Goal: Task Accomplishment & Management: Complete application form

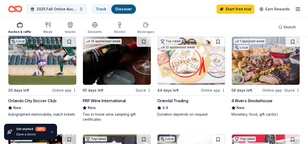
scroll to position [51, 0]
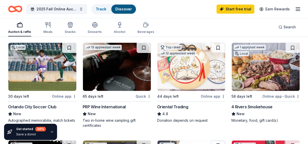
click at [275, 97] on div "Online app • Quick" at bounding box center [281, 96] width 38 height 6
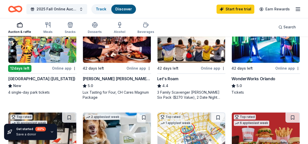
scroll to position [380, 0]
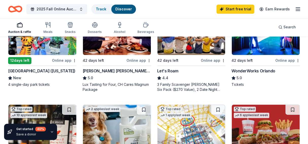
click at [268, 53] on img at bounding box center [266, 31] width 68 height 48
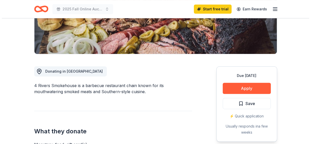
scroll to position [101, 0]
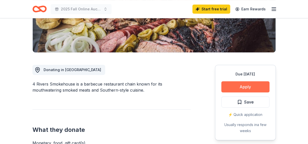
click at [240, 88] on button "Apply" at bounding box center [245, 86] width 48 height 11
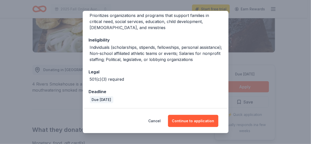
scroll to position [62, 0]
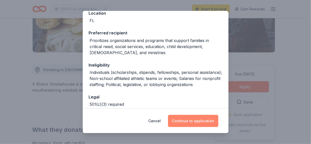
click at [194, 121] on button "Continue to application" at bounding box center [193, 121] width 50 height 12
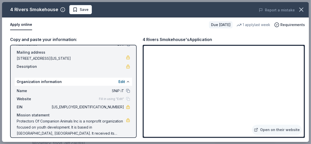
scroll to position [39, 0]
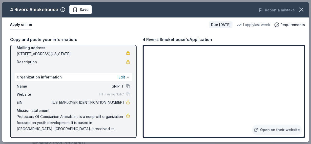
click at [126, 116] on link at bounding box center [128, 116] width 4 height 4
click at [126, 78] on button at bounding box center [128, 77] width 4 height 4
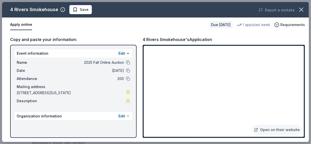
scroll to position [0, 0]
click at [128, 117] on button at bounding box center [128, 116] width 4 height 4
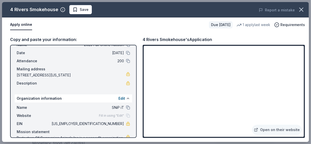
scroll to position [39, 0]
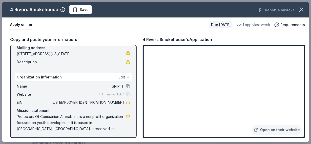
click at [119, 77] on button "Edit" at bounding box center [122, 77] width 7 height 6
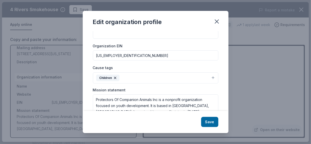
scroll to position [38, 0]
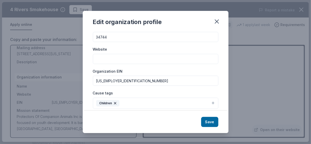
click at [209, 102] on button "Children" at bounding box center [156, 103] width 126 height 11
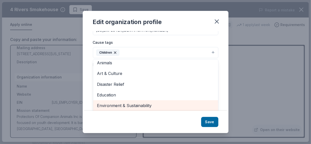
scroll to position [0, 0]
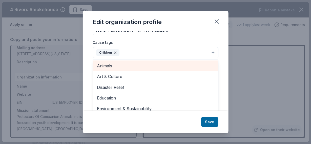
click at [128, 66] on span "Animals" at bounding box center [155, 66] width 117 height 7
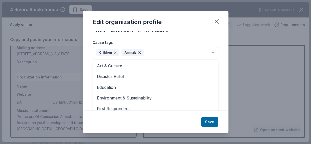
click at [114, 52] on icon "button" at bounding box center [115, 53] width 4 height 4
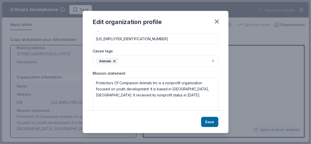
scroll to position [89, 0]
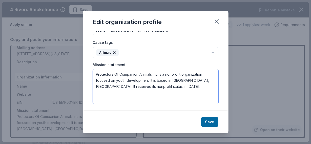
drag, startPoint x: 95, startPoint y: 73, endPoint x: 171, endPoint y: 93, distance: 78.2
click at [171, 94] on textarea "Protectors Of Companion Animals Inc is a nonprofit organization focused on yout…" at bounding box center [156, 86] width 126 height 35
paste textarea "Our Mission remains to provide Central [US_STATE] residents with humane solutio…"
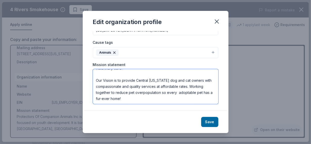
scroll to position [0, 0]
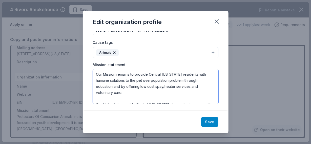
type textarea "Our Mission remains to provide Central [US_STATE] residents with humane solutio…"
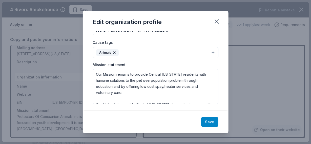
click at [211, 121] on button "Save" at bounding box center [209, 122] width 17 height 10
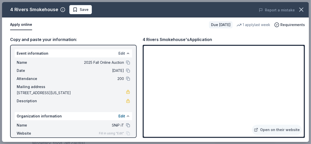
click at [119, 53] on button "Edit" at bounding box center [122, 53] width 7 height 6
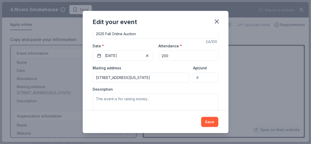
scroll to position [63, 0]
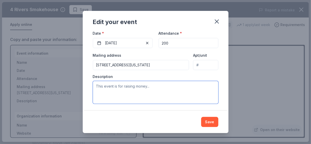
click at [97, 87] on textarea at bounding box center [156, 92] width 126 height 23
paste textarea "SNiP-it is hosting an online auction to raise vital funds that enable the clini…"
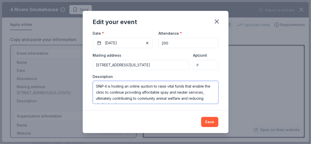
scroll to position [6, 0]
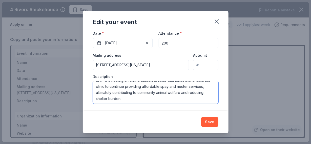
click at [113, 91] on textarea "SNiP-it is hosting an online auction to raise vital funds that enable the clini…" at bounding box center [156, 92] width 126 height 23
click at [152, 96] on textarea "SNiP-it is hosting an online auction to raise vital funds that enable the clini…" at bounding box center [156, 92] width 126 height 23
paste textarea "Funds raised through the auction go directly to supporting their operations—hel…"
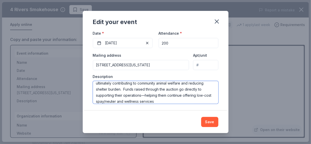
click at [184, 95] on textarea "SNiP-it is hosting an online auction to raise vital funds that enable the clini…" at bounding box center [156, 92] width 126 height 23
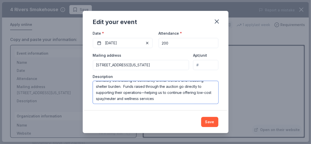
click at [189, 99] on textarea "SNiP-it is hosting an online auction to raise vital funds that enable the clini…" at bounding box center [156, 92] width 126 height 23
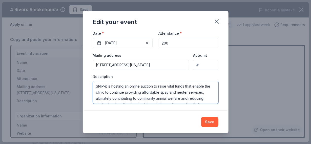
scroll to position [24, 0]
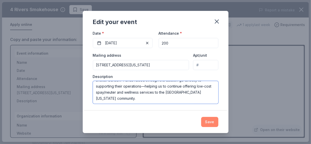
type textarea "SNiP-it is hosting an online auction to raise vital funds that enable the clini…"
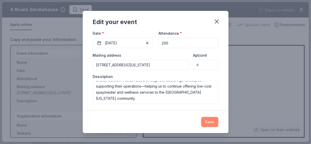
click at [212, 122] on button "Save" at bounding box center [209, 122] width 17 height 10
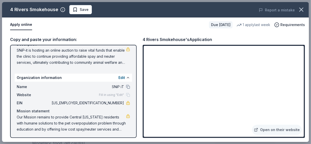
scroll to position [58, 0]
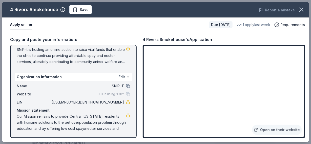
click at [119, 77] on button "Edit" at bounding box center [122, 77] width 7 height 6
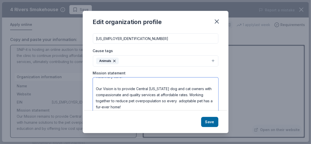
scroll to position [89, 0]
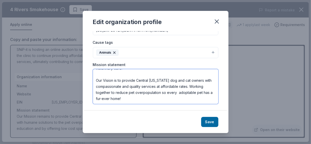
drag, startPoint x: 95, startPoint y: 86, endPoint x: 149, endPoint y: 100, distance: 55.9
click at [152, 106] on div "Changes made here will be reflected on your Account. Organization name SNiP iT …" at bounding box center [156, 71] width 146 height 80
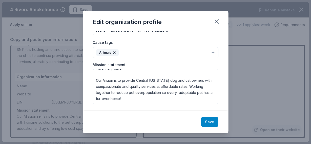
click at [207, 122] on button "Save" at bounding box center [209, 122] width 17 height 10
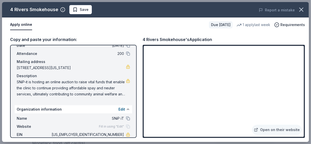
scroll to position [0, 0]
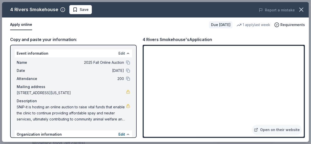
click at [119, 54] on button "Edit" at bounding box center [122, 53] width 7 height 6
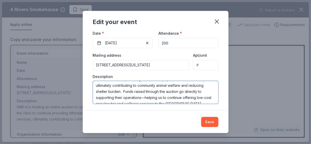
scroll to position [24, 0]
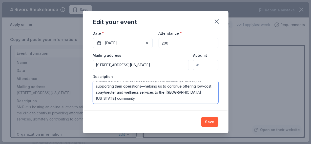
drag, startPoint x: 95, startPoint y: 86, endPoint x: 162, endPoint y: 99, distance: 68.0
click at [165, 102] on textarea "SNiP-it is hosting an online auction to raise vital funds that enable the clini…" at bounding box center [156, 92] width 126 height 23
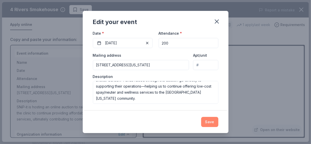
click at [211, 124] on button "Save" at bounding box center [209, 122] width 17 height 10
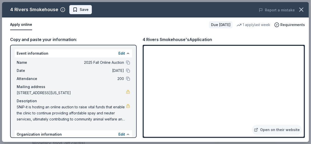
click at [84, 11] on span "Save" at bounding box center [84, 10] width 9 height 6
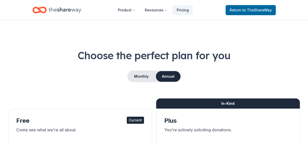
scroll to position [101, 0]
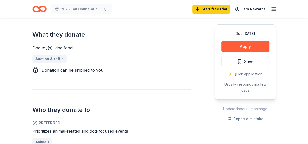
scroll to position [152, 0]
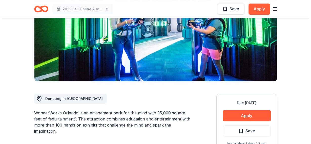
scroll to position [76, 0]
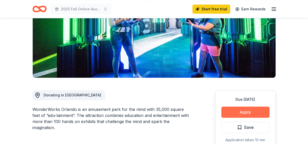
click at [239, 111] on button "Apply" at bounding box center [245, 112] width 48 height 11
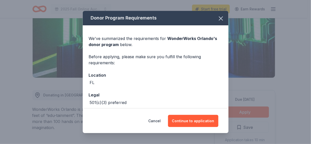
scroll to position [23, 0]
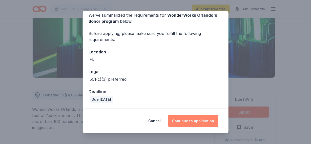
click at [193, 121] on button "Continue to application" at bounding box center [193, 121] width 50 height 12
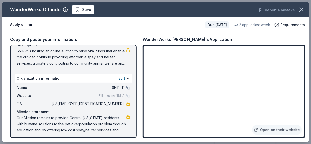
scroll to position [58, 0]
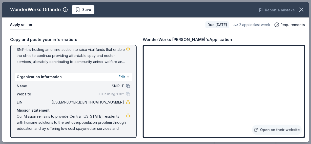
drag, startPoint x: 120, startPoint y: 101, endPoint x: 110, endPoint y: 102, distance: 9.9
click at [111, 102] on div "EIN 59-3760425" at bounding box center [74, 102] width 114 height 6
click at [119, 78] on button "Edit" at bounding box center [122, 77] width 7 height 6
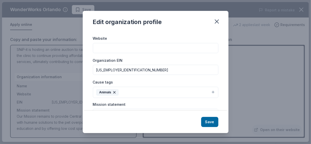
scroll to position [51, 0]
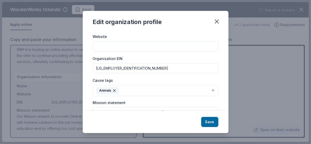
drag, startPoint x: 126, startPoint y: 71, endPoint x: 91, endPoint y: 73, distance: 35.8
click at [91, 73] on div "Changes made here will be reflected on your Account. Organization name SNiP iT …" at bounding box center [156, 71] width 146 height 80
click at [208, 121] on button "Save" at bounding box center [209, 122] width 17 height 10
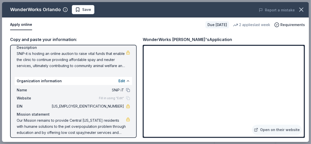
scroll to position [58, 0]
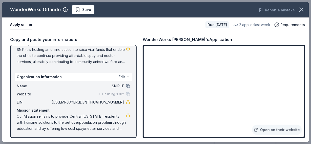
click at [119, 77] on button "Edit" at bounding box center [122, 77] width 7 height 6
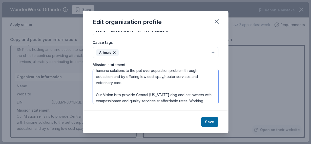
scroll to position [24, 0]
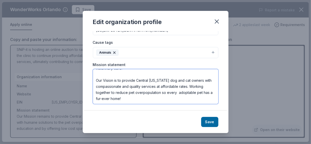
drag, startPoint x: 97, startPoint y: 75, endPoint x: 143, endPoint y: 101, distance: 53.2
click at [143, 101] on textarea "Our Mission remains to provide Central [US_STATE] residents with humane solutio…" at bounding box center [156, 86] width 126 height 35
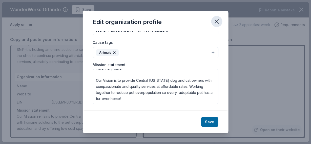
click at [214, 23] on icon "button" at bounding box center [217, 21] width 7 height 7
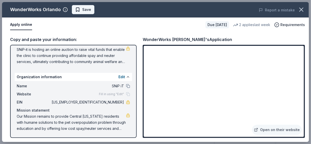
click at [89, 11] on span "Save" at bounding box center [86, 10] width 9 height 6
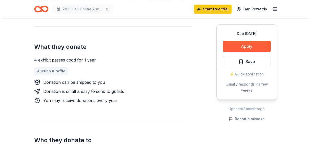
scroll to position [203, 0]
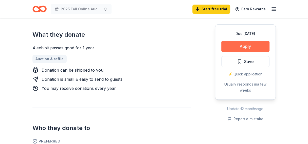
click at [249, 44] on button "Apply" at bounding box center [245, 46] width 48 height 11
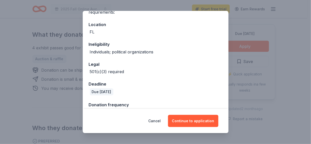
scroll to position [63, 0]
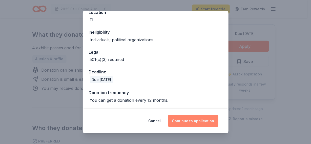
click at [197, 122] on button "Continue to application" at bounding box center [193, 121] width 50 height 12
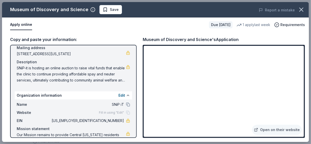
scroll to position [0, 0]
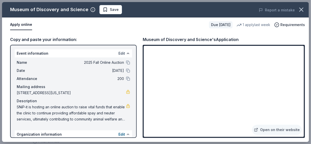
click at [119, 54] on button "Edit" at bounding box center [122, 53] width 7 height 6
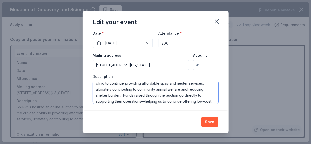
scroll to position [24, 0]
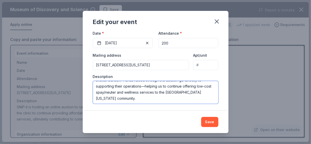
drag, startPoint x: 95, startPoint y: 85, endPoint x: 154, endPoint y: 97, distance: 59.5
click at [156, 98] on textarea "SNiP-it is hosting an online auction to raise vital funds that enable the clini…" at bounding box center [156, 92] width 126 height 23
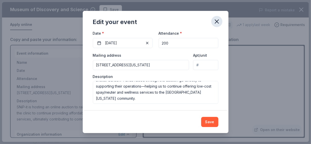
click at [219, 20] on icon "button" at bounding box center [217, 21] width 7 height 7
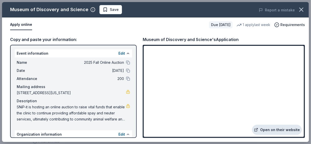
click at [276, 129] on link "Open on their website" at bounding box center [277, 130] width 50 height 10
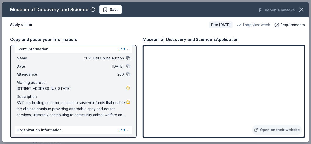
scroll to position [0, 0]
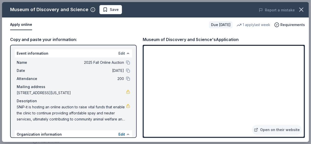
click at [119, 51] on button "Edit" at bounding box center [122, 53] width 7 height 6
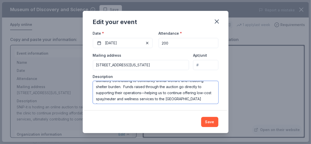
scroll to position [24, 0]
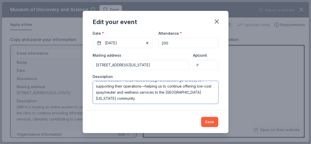
drag, startPoint x: 96, startPoint y: 86, endPoint x: 154, endPoint y: 97, distance: 59.6
click at [154, 98] on textarea "SNiP-it is hosting an online auction to raise vital funds that enable the clini…" at bounding box center [156, 92] width 126 height 23
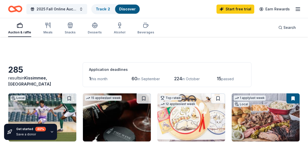
scroll to position [380, 0]
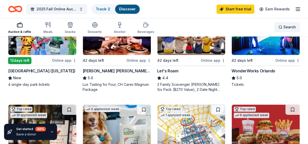
click at [286, 27] on span "Search" at bounding box center [289, 27] width 12 height 6
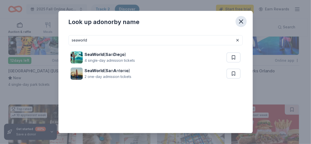
type input "seaworld"
click at [240, 22] on icon "button" at bounding box center [241, 21] width 7 height 7
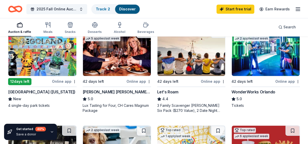
scroll to position [329, 0]
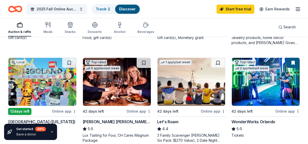
click at [122, 68] on img at bounding box center [117, 82] width 68 height 48
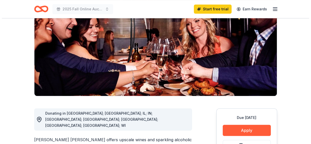
scroll to position [101, 0]
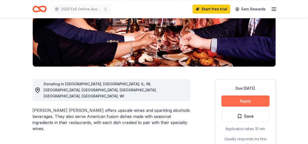
click at [246, 96] on button "Apply" at bounding box center [245, 101] width 48 height 11
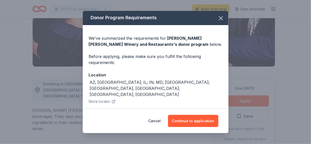
scroll to position [0, 0]
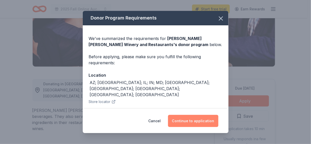
click at [197, 122] on button "Continue to application" at bounding box center [193, 121] width 50 height 12
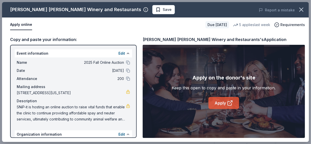
click at [224, 103] on link "Apply" at bounding box center [224, 103] width 31 height 12
click at [119, 54] on button "Edit" at bounding box center [122, 53] width 7 height 6
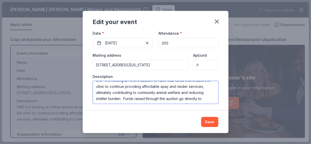
scroll to position [24, 0]
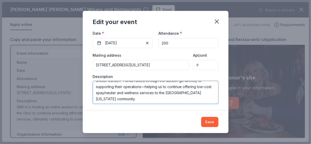
drag, startPoint x: 97, startPoint y: 85, endPoint x: 104, endPoint y: 99, distance: 15.9
click at [104, 100] on textarea "SNiP-it is hosting an online auction to raise vital funds that enable the clini…" at bounding box center [156, 92] width 126 height 23
click at [133, 97] on textarea "SNiP-it is hosting an online auction to raise vital funds that enable the clini…" at bounding box center [156, 92] width 126 height 23
drag, startPoint x: 95, startPoint y: 85, endPoint x: 157, endPoint y: 100, distance: 64.5
click at [165, 103] on div "Changes made here will update the Event too. Update donors you've applied to Le…" at bounding box center [156, 71] width 146 height 80
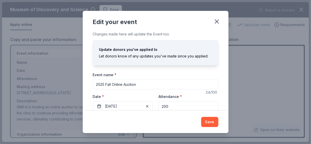
scroll to position [24, 0]
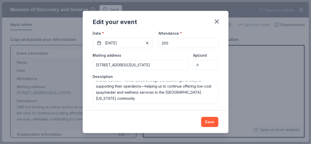
click at [264, 36] on div "Edit your event Changes made here will update the Event too. Update donors you'…" at bounding box center [155, 72] width 311 height 144
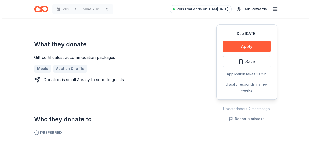
scroll to position [177, 0]
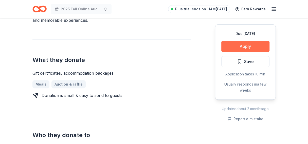
click at [239, 45] on button "Apply" at bounding box center [245, 46] width 48 height 11
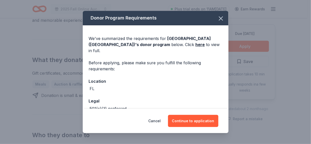
scroll to position [23, 0]
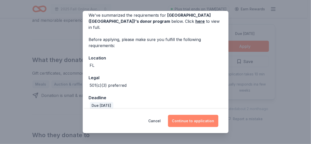
click at [198, 121] on button "Continue to application" at bounding box center [193, 121] width 50 height 12
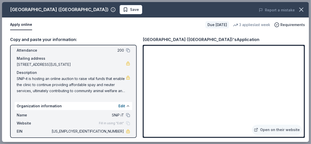
scroll to position [0, 0]
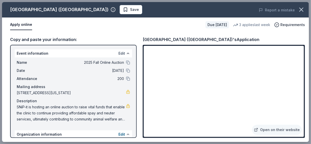
click at [119, 54] on button "Edit" at bounding box center [122, 53] width 7 height 6
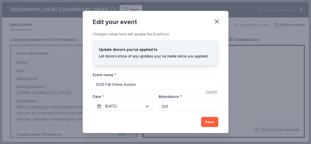
drag, startPoint x: 147, startPoint y: 85, endPoint x: 64, endPoint y: 82, distance: 83.4
click at [64, 82] on div "Edit your event Changes made here will update the Event too. Update donors you'…" at bounding box center [155, 72] width 311 height 144
type input "Thankful for Healthy Pets"
click at [176, 105] on input "200" at bounding box center [189, 106] width 60 height 10
type input "2000"
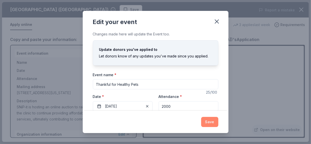
click at [210, 122] on button "Save" at bounding box center [209, 122] width 17 height 10
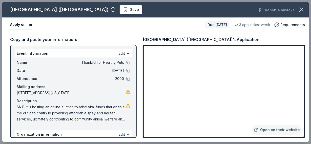
click at [119, 52] on button "Edit" at bounding box center [122, 53] width 7 height 6
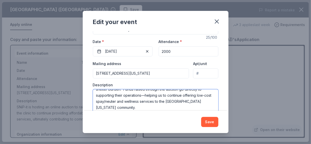
scroll to position [63, 0]
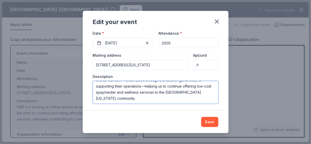
drag, startPoint x: 96, startPoint y: 98, endPoint x: 144, endPoint y: 108, distance: 49.3
click at [144, 108] on div "Changes made here will update the Event too. Update donors you've applied to Le…" at bounding box center [156, 71] width 146 height 80
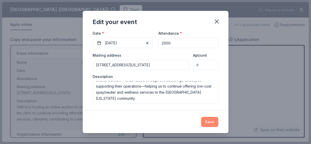
click at [209, 121] on button "Save" at bounding box center [209, 122] width 17 height 10
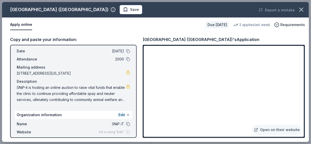
scroll to position [51, 0]
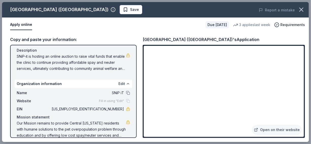
click at [119, 83] on button "Edit" at bounding box center [122, 84] width 7 height 6
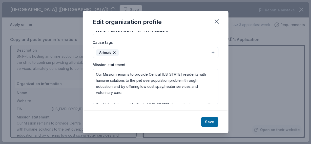
scroll to position [63, 0]
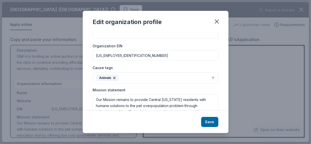
drag, startPoint x: 119, startPoint y: 58, endPoint x: 89, endPoint y: 52, distance: 30.7
click at [89, 52] on div "Changes made here will be reflected on your Account. Organization name SNiP iT …" at bounding box center [156, 71] width 146 height 80
click at [216, 23] on icon "button" at bounding box center [217, 22] width 4 height 4
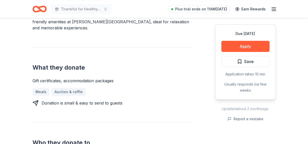
scroll to position [177, 0]
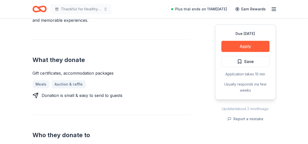
drag, startPoint x: 116, startPoint y: 76, endPoint x: 74, endPoint y: 71, distance: 42.1
click at [74, 71] on div "Gift certificates, accommodation packages" at bounding box center [111, 73] width 158 height 6
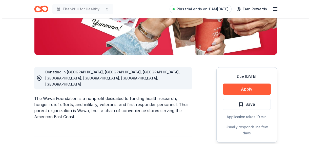
scroll to position [126, 0]
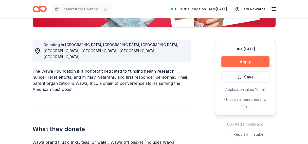
click at [245, 62] on button "Apply" at bounding box center [245, 61] width 48 height 11
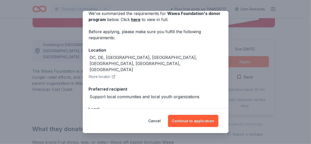
scroll to position [50, 0]
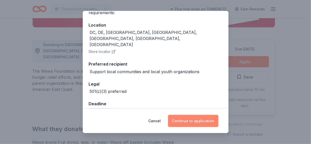
click at [197, 121] on button "Continue to application" at bounding box center [193, 121] width 50 height 12
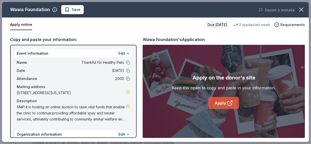
click at [218, 104] on link "Apply" at bounding box center [224, 103] width 31 height 12
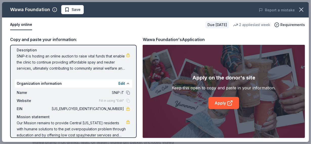
scroll to position [58, 0]
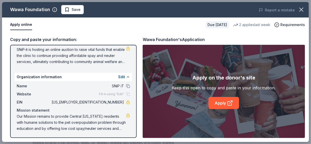
drag, startPoint x: 120, startPoint y: 103, endPoint x: 107, endPoint y: 99, distance: 13.8
click at [107, 101] on span "[US_EMPLOYER_IDENTIFICATION_NUMBER]" at bounding box center [87, 102] width 73 height 6
click at [119, 76] on button "Edit" at bounding box center [122, 77] width 7 height 6
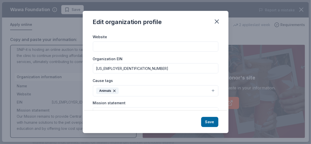
scroll to position [51, 0]
drag, startPoint x: 120, startPoint y: 69, endPoint x: 84, endPoint y: 69, distance: 35.5
click at [84, 69] on div "Changes made here will be reflected on your Account. Organization name SNiP iT …" at bounding box center [156, 71] width 146 height 80
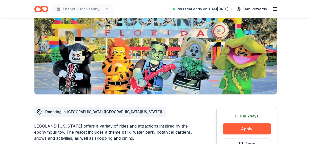
scroll to position [76, 0]
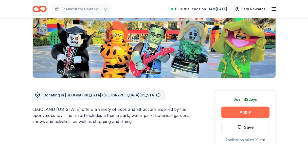
click at [236, 111] on button "Apply" at bounding box center [245, 112] width 48 height 11
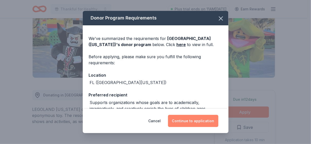
click at [185, 120] on button "Continue to application" at bounding box center [193, 121] width 50 height 12
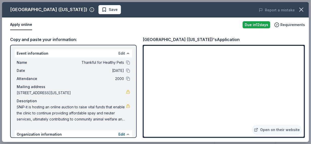
click at [119, 53] on button "Edit" at bounding box center [122, 53] width 7 height 6
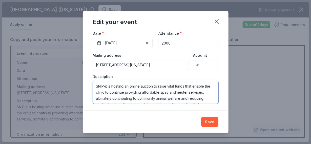
scroll to position [24, 0]
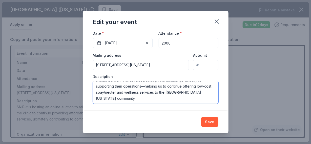
drag, startPoint x: 97, startPoint y: 86, endPoint x: 168, endPoint y: 106, distance: 74.4
click at [168, 106] on div "Changes made here will update the Event too. Update donors you've applied to Le…" at bounding box center [156, 71] width 146 height 80
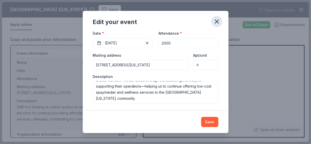
click at [217, 22] on icon "button" at bounding box center [217, 22] width 4 height 4
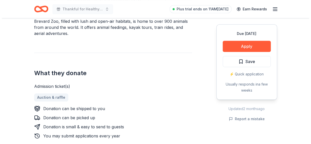
scroll to position [177, 0]
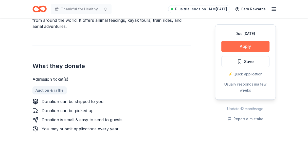
click at [257, 49] on button "Apply" at bounding box center [245, 46] width 48 height 11
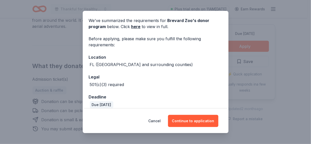
scroll to position [43, 0]
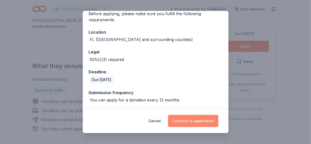
click at [199, 124] on button "Continue to application" at bounding box center [193, 121] width 50 height 12
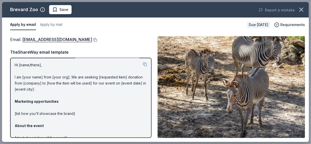
scroll to position [0, 0]
click at [143, 66] on button at bounding box center [145, 65] width 4 height 4
click at [61, 40] on link "deptguestservices@brevardzoo.org" at bounding box center [57, 39] width 70 height 7
click at [72, 39] on link "deptguestservices@brevardzoo.org" at bounding box center [57, 39] width 70 height 7
click at [96, 40] on button at bounding box center [94, 40] width 5 height 4
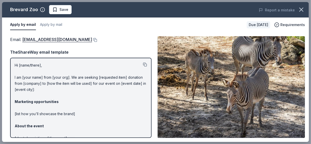
click at [143, 65] on button at bounding box center [145, 65] width 4 height 4
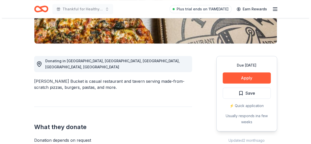
scroll to position [152, 0]
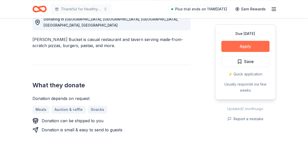
click at [256, 43] on button "Apply" at bounding box center [245, 46] width 48 height 11
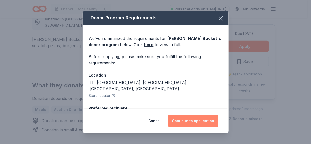
click at [208, 121] on button "Continue to application" at bounding box center [193, 121] width 50 height 12
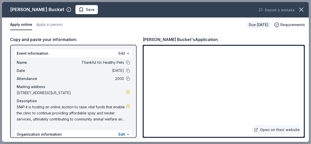
click at [119, 55] on button "Edit" at bounding box center [122, 53] width 7 height 6
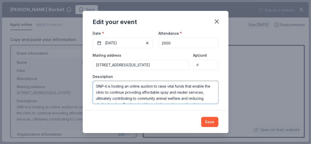
scroll to position [24, 0]
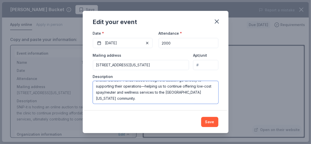
drag, startPoint x: 96, startPoint y: 85, endPoint x: 154, endPoint y: 105, distance: 61.5
click at [154, 105] on div "Changes made here will update the Event too. Update donors you've applied to Le…" at bounding box center [156, 71] width 146 height 80
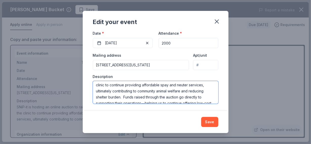
scroll to position [0, 0]
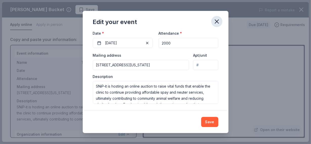
click at [216, 22] on icon "button" at bounding box center [217, 21] width 7 height 7
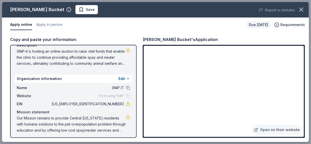
scroll to position [58, 0]
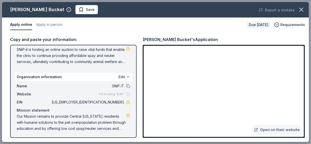
click at [119, 77] on button "Edit" at bounding box center [122, 77] width 7 height 6
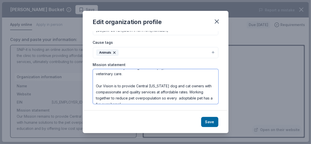
scroll to position [24, 0]
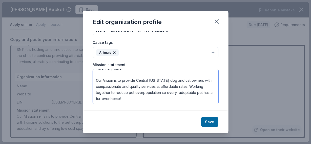
drag, startPoint x: 96, startPoint y: 74, endPoint x: 141, endPoint y: 100, distance: 52.5
click at [141, 100] on textarea "Our Mission remains to provide Central [US_STATE] residents with humane solutio…" at bounding box center [156, 86] width 126 height 35
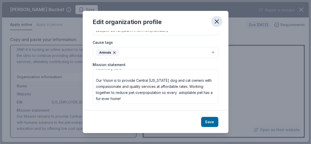
click at [216, 21] on icon "button" at bounding box center [217, 22] width 4 height 4
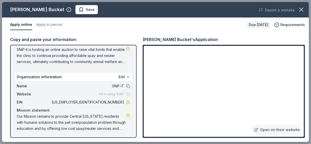
click at [119, 77] on button "Edit" at bounding box center [122, 77] width 7 height 6
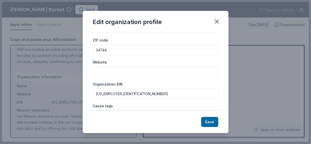
scroll to position [51, 0]
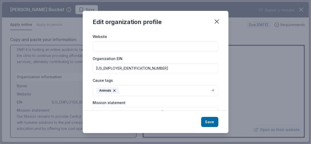
drag, startPoint x: 122, startPoint y: 67, endPoint x: 81, endPoint y: 69, distance: 40.9
click at [81, 69] on div "Edit organization profile Changes made here will be reflected on your Account. …" at bounding box center [155, 72] width 311 height 144
click at [218, 21] on icon "button" at bounding box center [217, 21] width 7 height 7
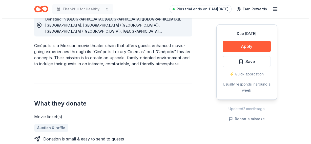
scroll to position [177, 0]
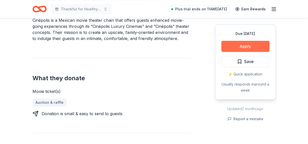
click at [244, 47] on button "Apply" at bounding box center [245, 46] width 48 height 11
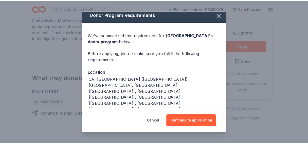
scroll to position [0, 0]
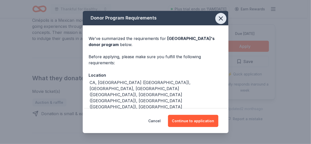
click at [218, 20] on icon "button" at bounding box center [221, 18] width 7 height 7
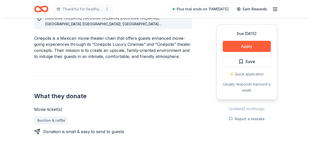
scroll to position [152, 0]
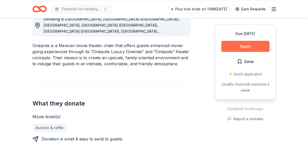
click at [259, 45] on button "Apply" at bounding box center [245, 46] width 48 height 11
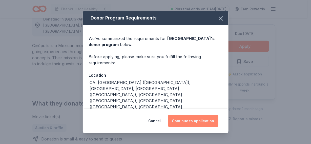
click at [188, 118] on button "Continue to application" at bounding box center [193, 121] width 50 height 12
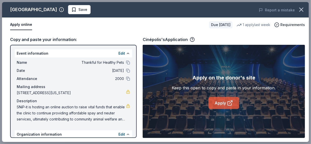
click at [216, 102] on link "Apply" at bounding box center [224, 103] width 31 height 12
click at [223, 103] on link "Apply" at bounding box center [224, 103] width 31 height 12
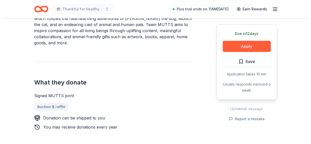
scroll to position [177, 0]
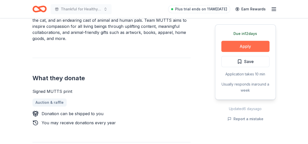
click at [242, 48] on button "Apply" at bounding box center [245, 46] width 48 height 11
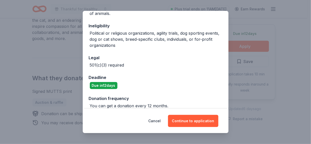
scroll to position [107, 0]
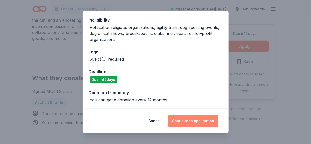
click at [192, 121] on button "Continue to application" at bounding box center [193, 121] width 50 height 12
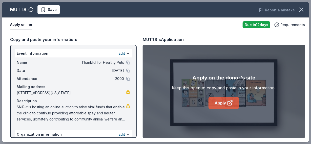
click at [217, 103] on link "Apply" at bounding box center [224, 103] width 31 height 12
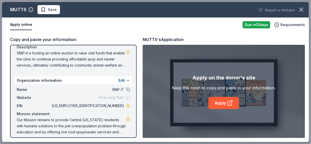
scroll to position [58, 0]
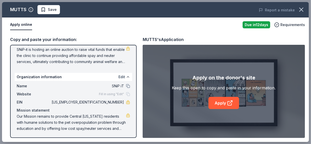
click at [119, 77] on button "Edit" at bounding box center [122, 77] width 7 height 6
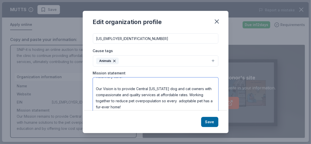
scroll to position [89, 0]
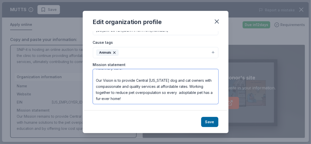
drag, startPoint x: 96, startPoint y: 86, endPoint x: 143, endPoint y: 113, distance: 53.8
click at [143, 113] on div "Edit organization profile Changes made here will be reflected on your Account. …" at bounding box center [156, 72] width 146 height 122
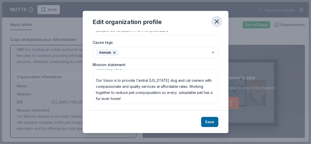
click at [218, 22] on icon "button" at bounding box center [217, 22] width 4 height 4
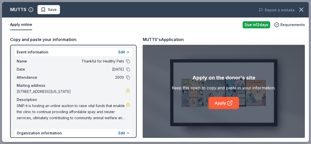
scroll to position [0, 0]
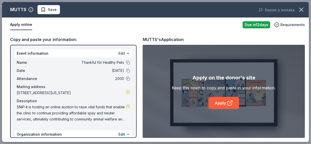
click at [119, 54] on button "Edit" at bounding box center [122, 53] width 7 height 6
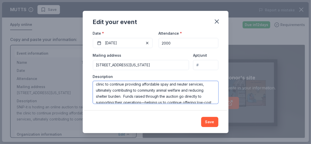
scroll to position [24, 0]
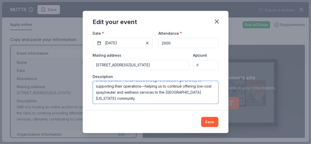
drag, startPoint x: 97, startPoint y: 86, endPoint x: 156, endPoint y: 101, distance: 60.7
click at [155, 101] on textarea "SNiP-it is hosting an online auction to raise vital funds that enable the clini…" at bounding box center [156, 92] width 126 height 23
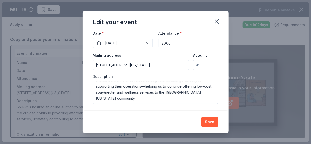
click at [223, 24] on div "Edit your event" at bounding box center [156, 21] width 146 height 20
click at [219, 22] on icon "button" at bounding box center [217, 21] width 7 height 7
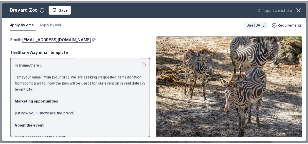
scroll to position [177, 0]
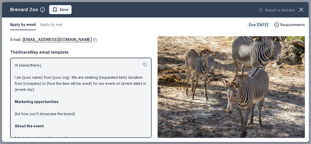
click at [68, 9] on button "Save" at bounding box center [60, 9] width 23 height 9
click at [301, 12] on icon "button" at bounding box center [301, 9] width 7 height 7
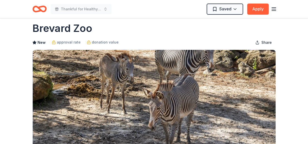
scroll to position [0, 0]
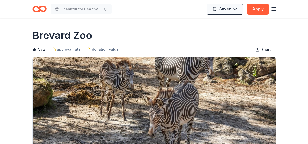
click at [41, 11] on icon "Home" at bounding box center [42, 8] width 8 height 5
click at [274, 9] on icon "button" at bounding box center [274, 9] width 6 height 6
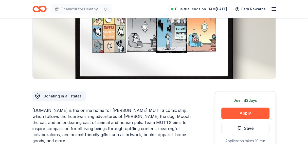
scroll to position [101, 0]
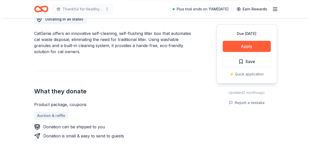
scroll to position [177, 0]
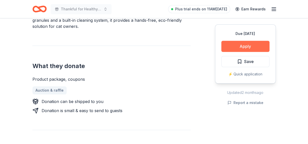
click at [248, 45] on button "Apply" at bounding box center [245, 46] width 48 height 11
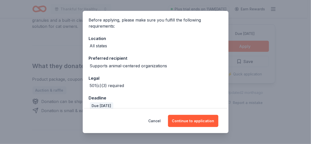
scroll to position [43, 0]
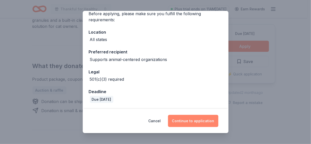
click at [199, 121] on button "Continue to application" at bounding box center [193, 121] width 50 height 12
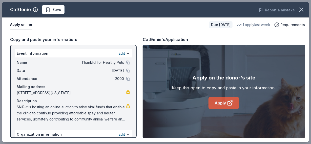
click at [216, 103] on link "Apply" at bounding box center [224, 103] width 31 height 12
